Goal: Task Accomplishment & Management: Use online tool/utility

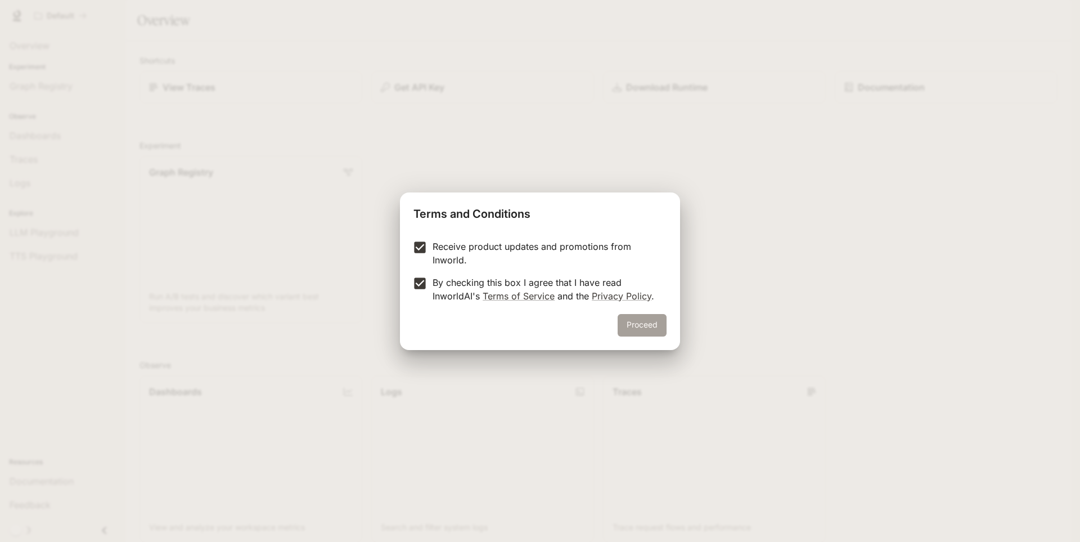
click at [633, 326] on button "Proceed" at bounding box center [641, 325] width 49 height 22
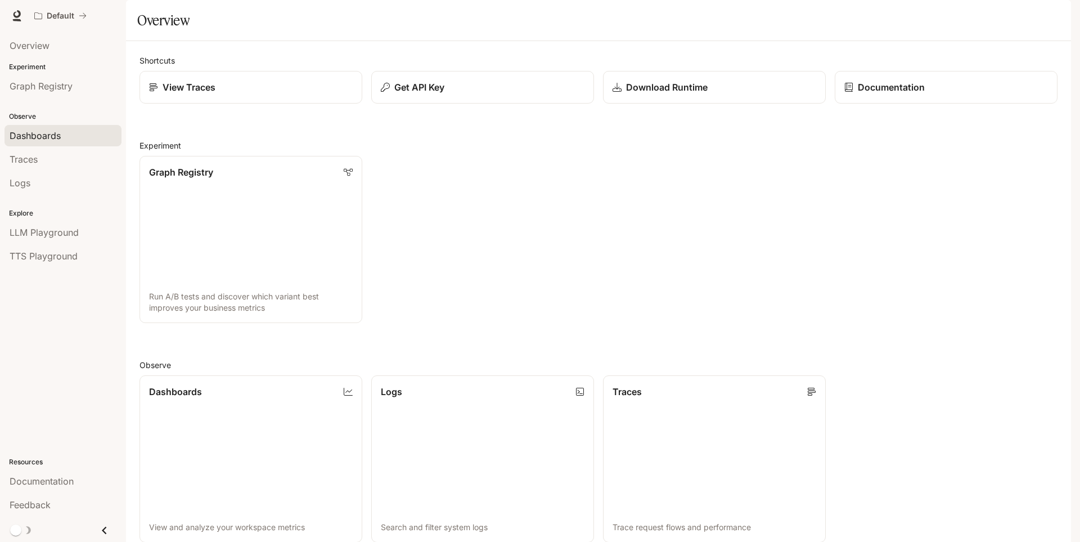
click at [42, 141] on span "Dashboards" at bounding box center [35, 135] width 51 height 13
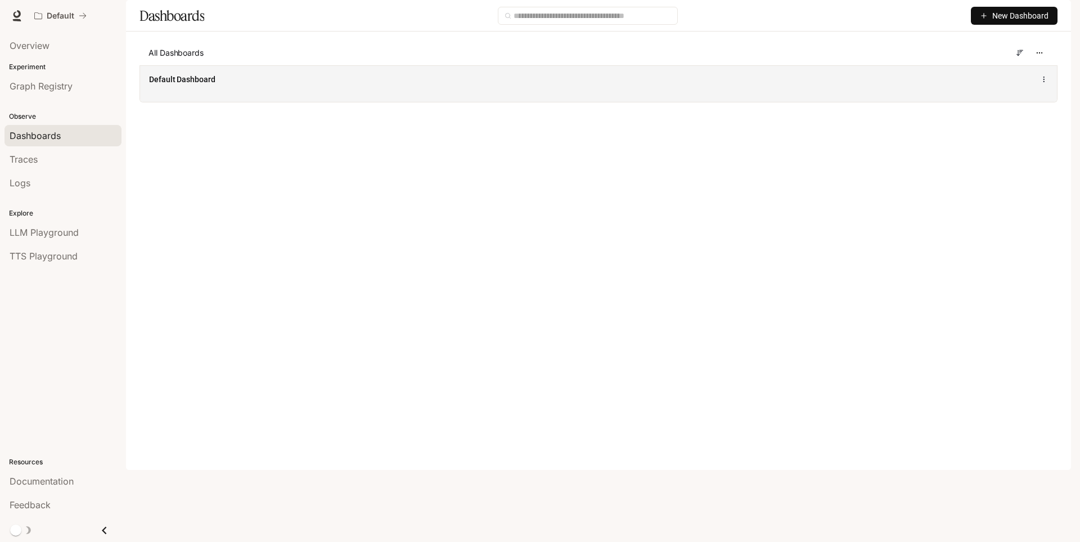
click at [201, 85] on span "Default Dashboard" at bounding box center [182, 79] width 66 height 11
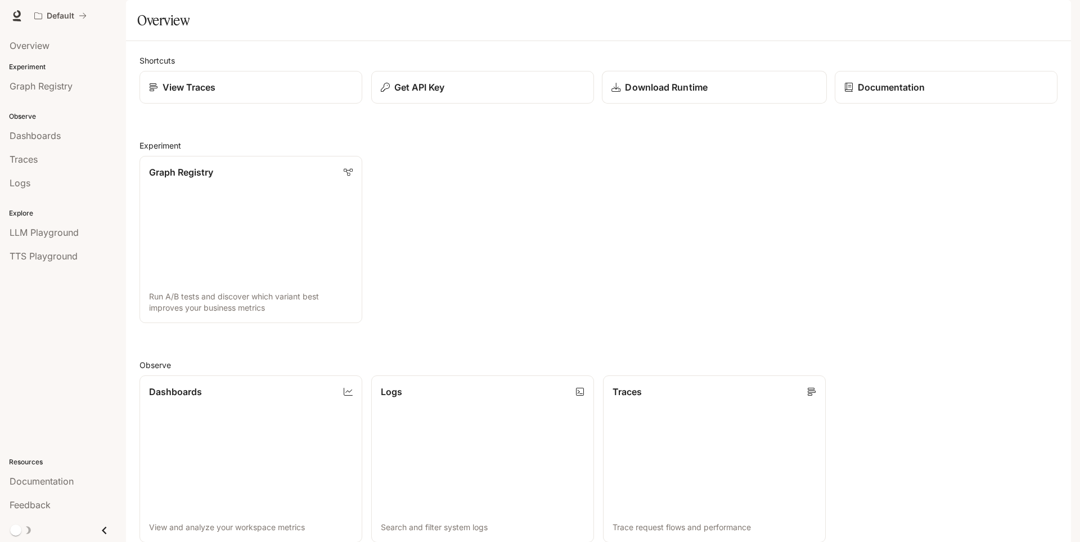
click at [625, 94] on p "Download Runtime" at bounding box center [666, 86] width 82 height 13
click at [38, 93] on link "Graph Registry" at bounding box center [62, 85] width 117 height 21
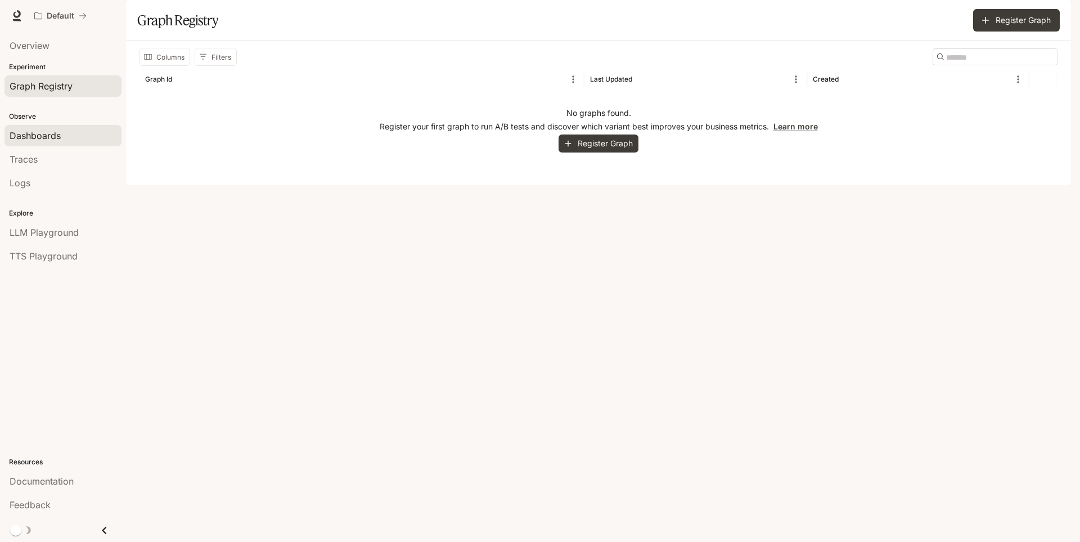
click at [26, 133] on span "Dashboards" at bounding box center [35, 135] width 51 height 13
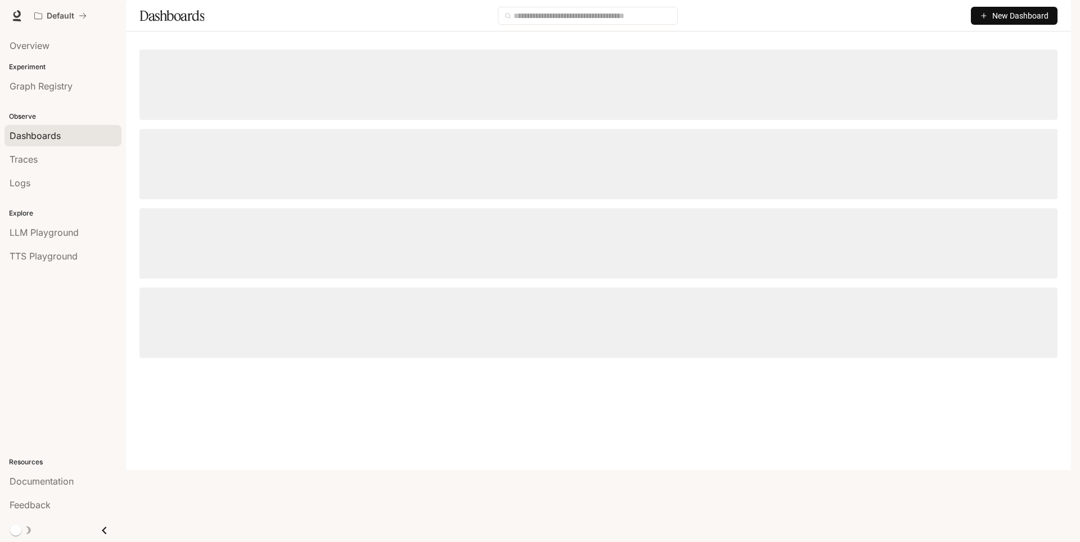
click at [30, 156] on span "Traces" at bounding box center [24, 158] width 28 height 13
